Goal: Information Seeking & Learning: Understand process/instructions

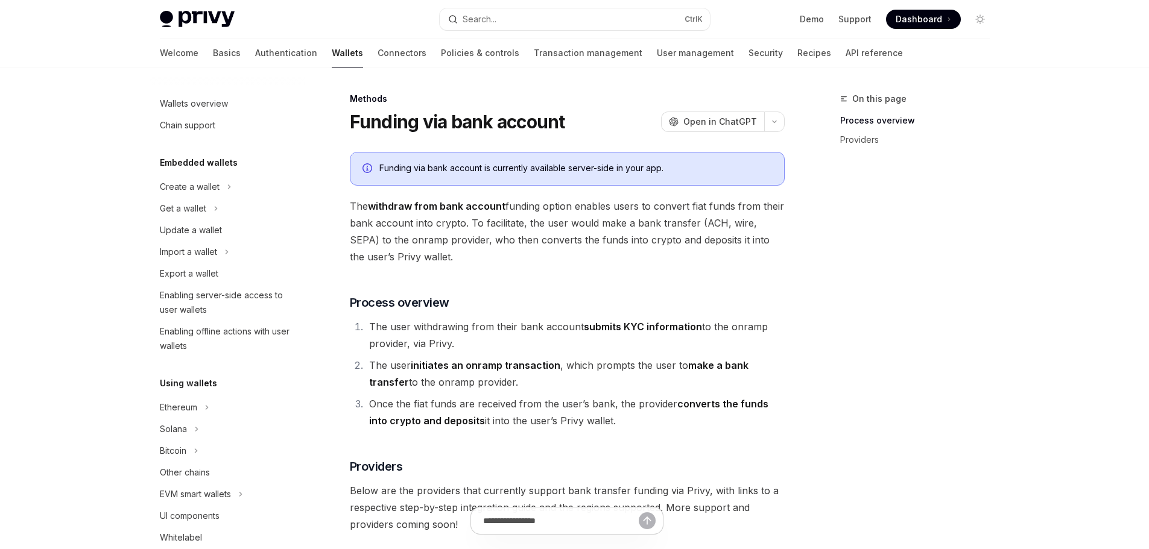
scroll to position [414, 0]
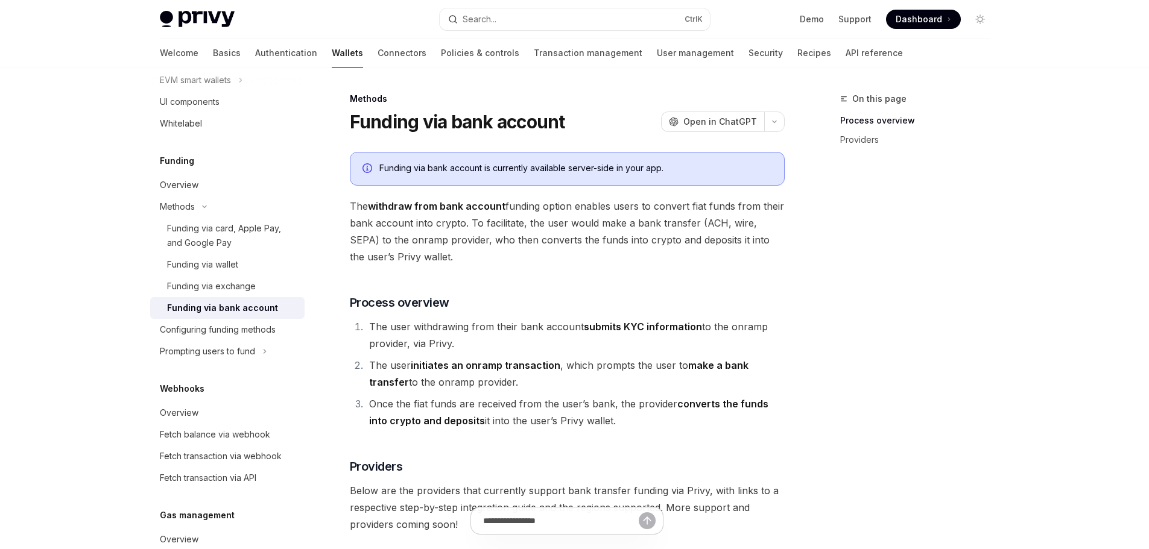
click at [472, 120] on h1 "Funding via bank account" at bounding box center [457, 122] width 215 height 22
click at [526, 119] on h1 "Funding via bank account" at bounding box center [457, 122] width 215 height 22
click at [531, 218] on span "The withdraw from bank account funding option enables users to convert fiat fun…" at bounding box center [567, 232] width 435 height 68
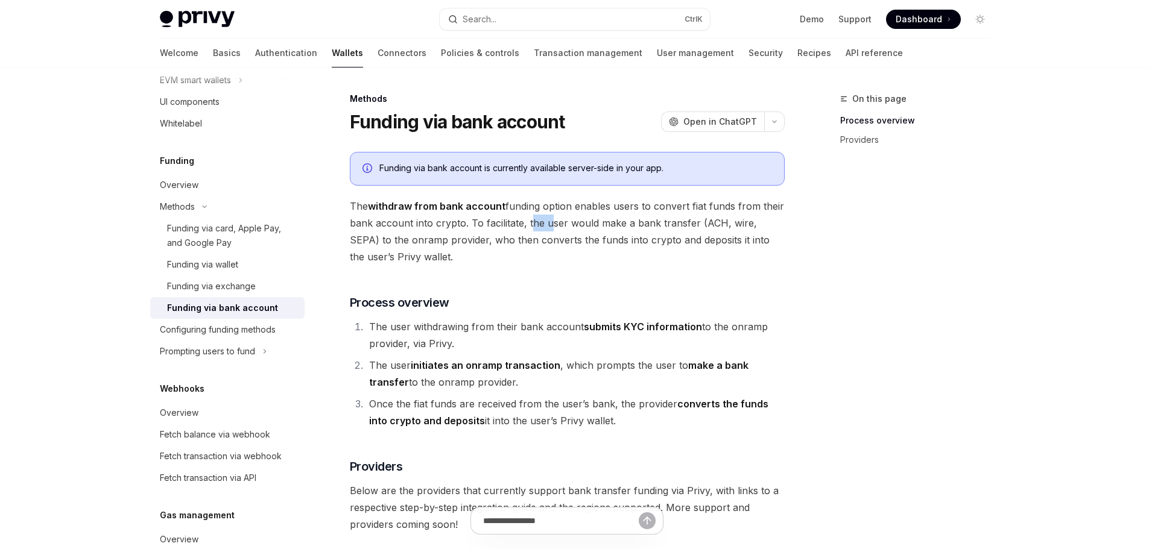
click at [531, 218] on span "The withdraw from bank account funding option enables users to convert fiat fun…" at bounding box center [567, 232] width 435 height 68
click at [583, 206] on span "The withdraw from bank account funding option enables users to convert fiat fun…" at bounding box center [567, 232] width 435 height 68
click at [635, 210] on span "The withdraw from bank account funding option enables users to convert fiat fun…" at bounding box center [567, 232] width 435 height 68
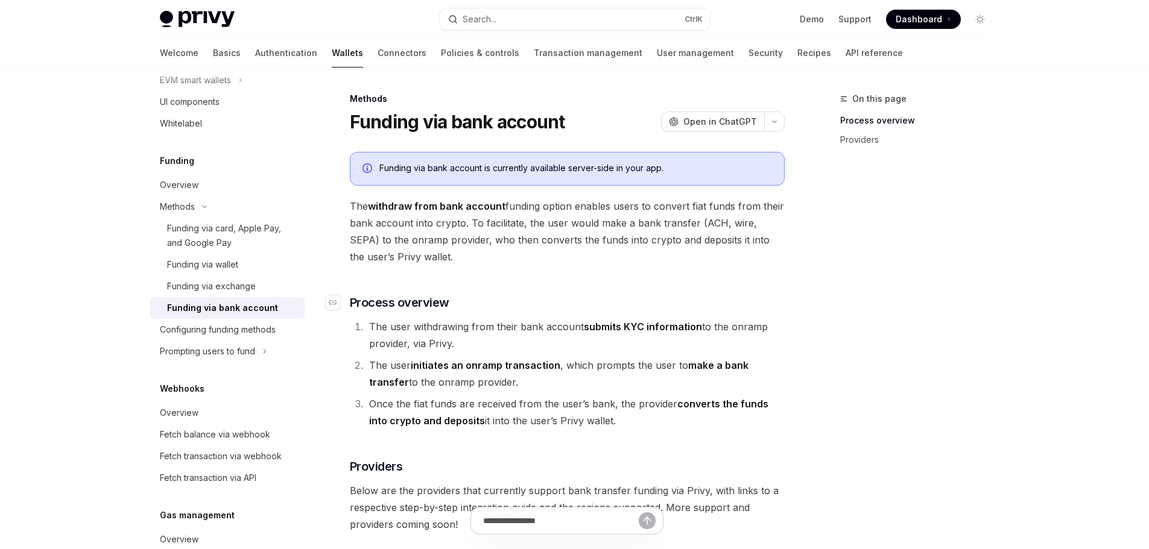
click at [413, 306] on span "Process overview" at bounding box center [399, 302] width 99 height 17
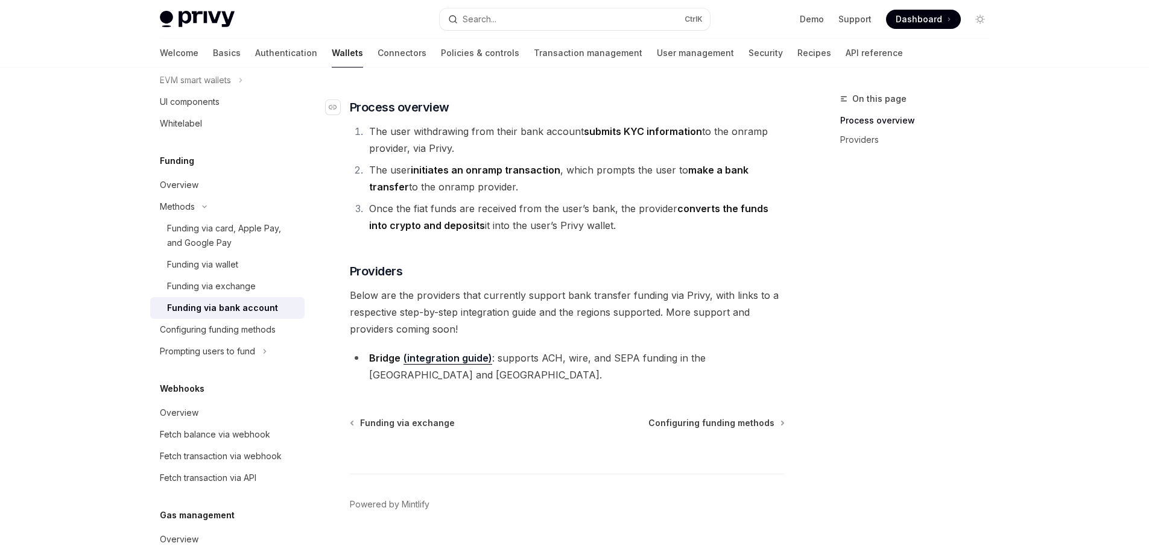
scroll to position [203, 0]
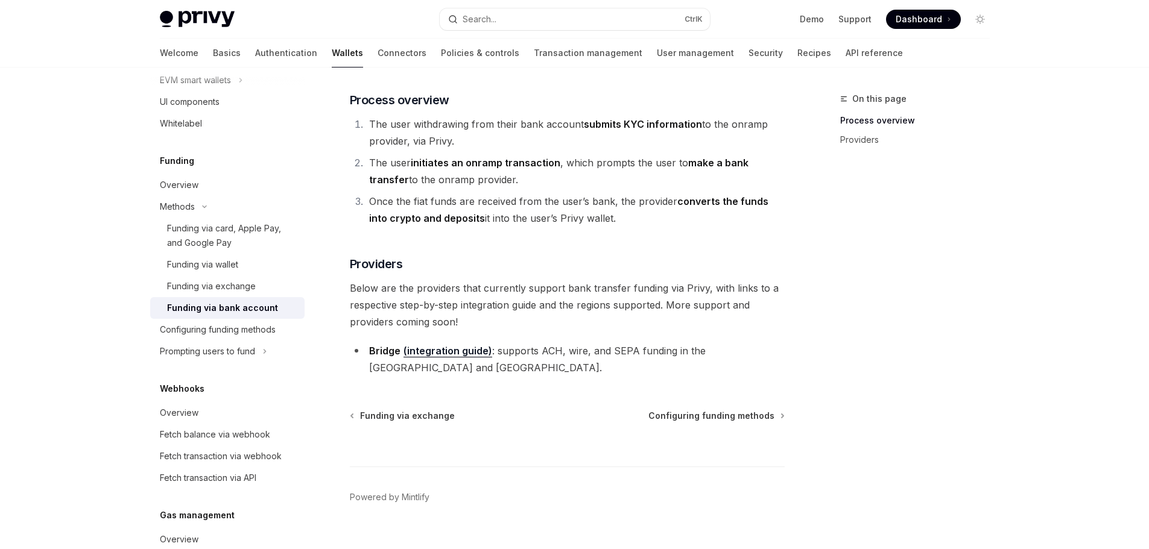
click at [521, 200] on li "Once the fiat funds are received from the user’s bank, the provider converts th…" at bounding box center [574, 210] width 419 height 34
click at [581, 201] on li "Once the fiat funds are received from the user’s bank, the provider converts th…" at bounding box center [574, 210] width 419 height 34
click at [644, 202] on li "Once the fiat funds are received from the user’s bank, the provider converts th…" at bounding box center [574, 210] width 419 height 34
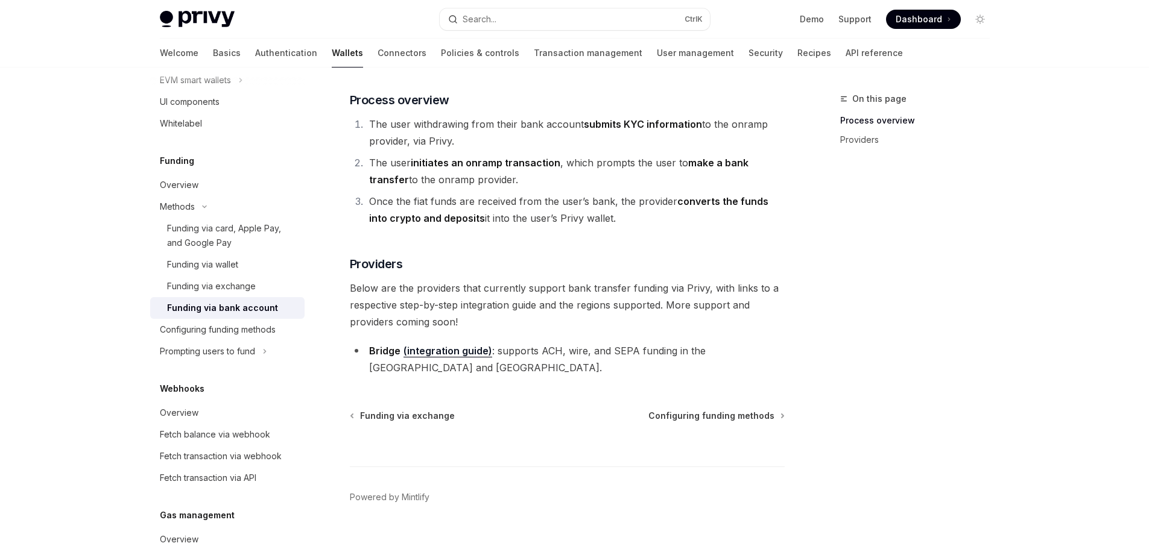
click at [644, 202] on li "Once the fiat funds are received from the user’s bank, the provider converts th…" at bounding box center [574, 210] width 419 height 34
click at [621, 204] on li "Once the fiat funds are received from the user’s bank, the provider converts th…" at bounding box center [574, 210] width 419 height 34
click at [654, 204] on li "Once the fiat funds are received from the user’s bank, the provider converts th…" at bounding box center [574, 210] width 419 height 34
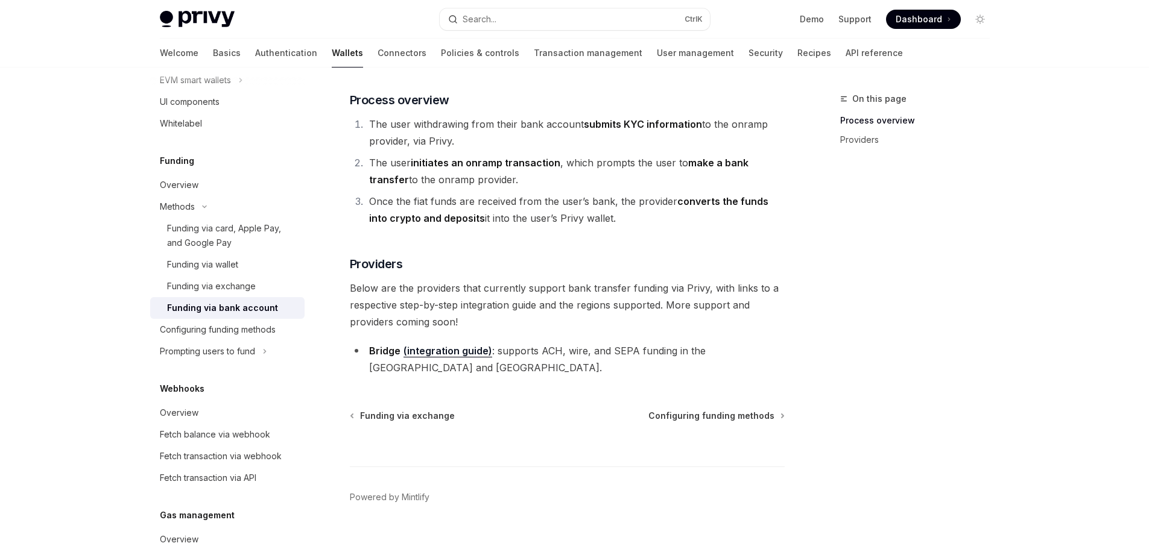
click at [622, 204] on li "Once the fiat funds are received from the user’s bank, the provider converts th…" at bounding box center [574, 210] width 419 height 34
click at [649, 200] on li "Once the fiat funds are received from the user’s bank, the provider converts th…" at bounding box center [574, 210] width 419 height 34
click at [630, 200] on li "Once the fiat funds are received from the user’s bank, the provider converts th…" at bounding box center [574, 210] width 419 height 34
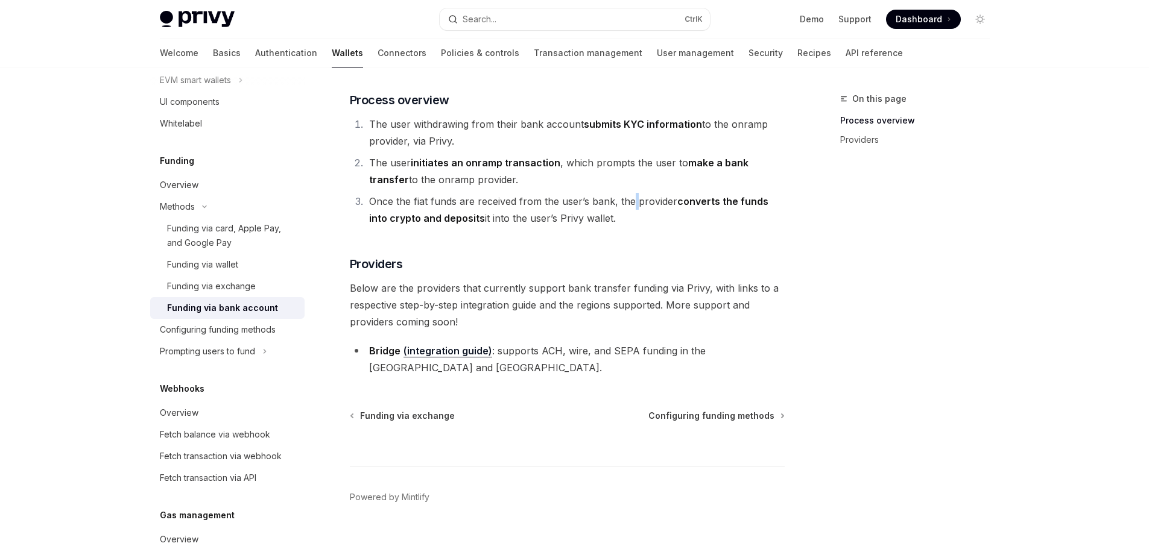
click at [630, 200] on li "Once the fiat funds are received from the user’s bank, the provider converts th…" at bounding box center [574, 210] width 419 height 34
click at [647, 198] on li "Once the fiat funds are received from the user’s bank, the provider converts th…" at bounding box center [574, 210] width 419 height 34
click at [451, 202] on li "Once the fiat funds are received from the user’s bank, the provider converts th…" at bounding box center [574, 210] width 419 height 34
click at [455, 202] on li "Once the fiat funds are received from the user’s bank, the provider converts th…" at bounding box center [574, 210] width 419 height 34
